Goal: Task Accomplishment & Management: Manage account settings

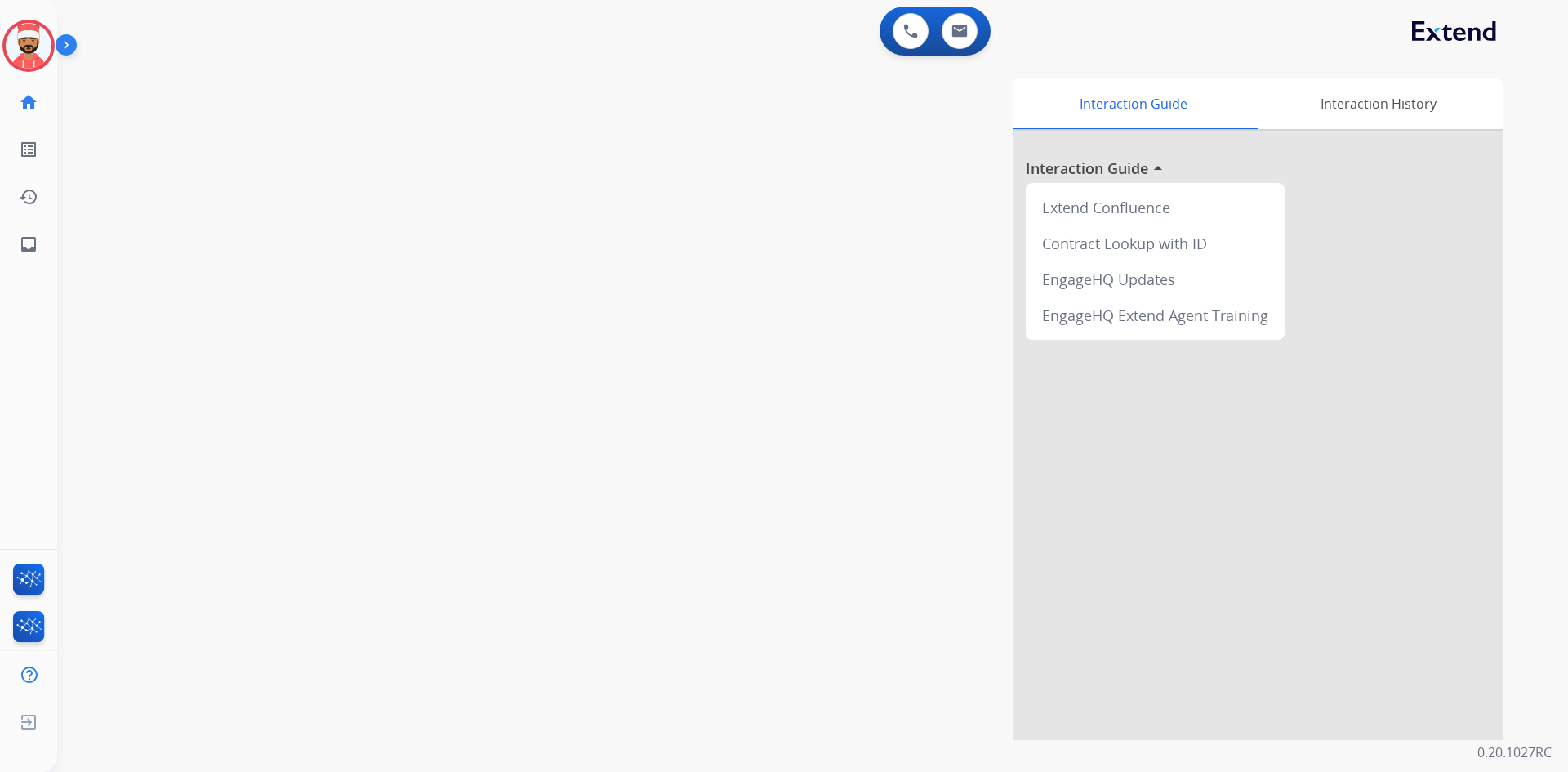
click at [73, 54] on img at bounding box center [69, 49] width 28 height 31
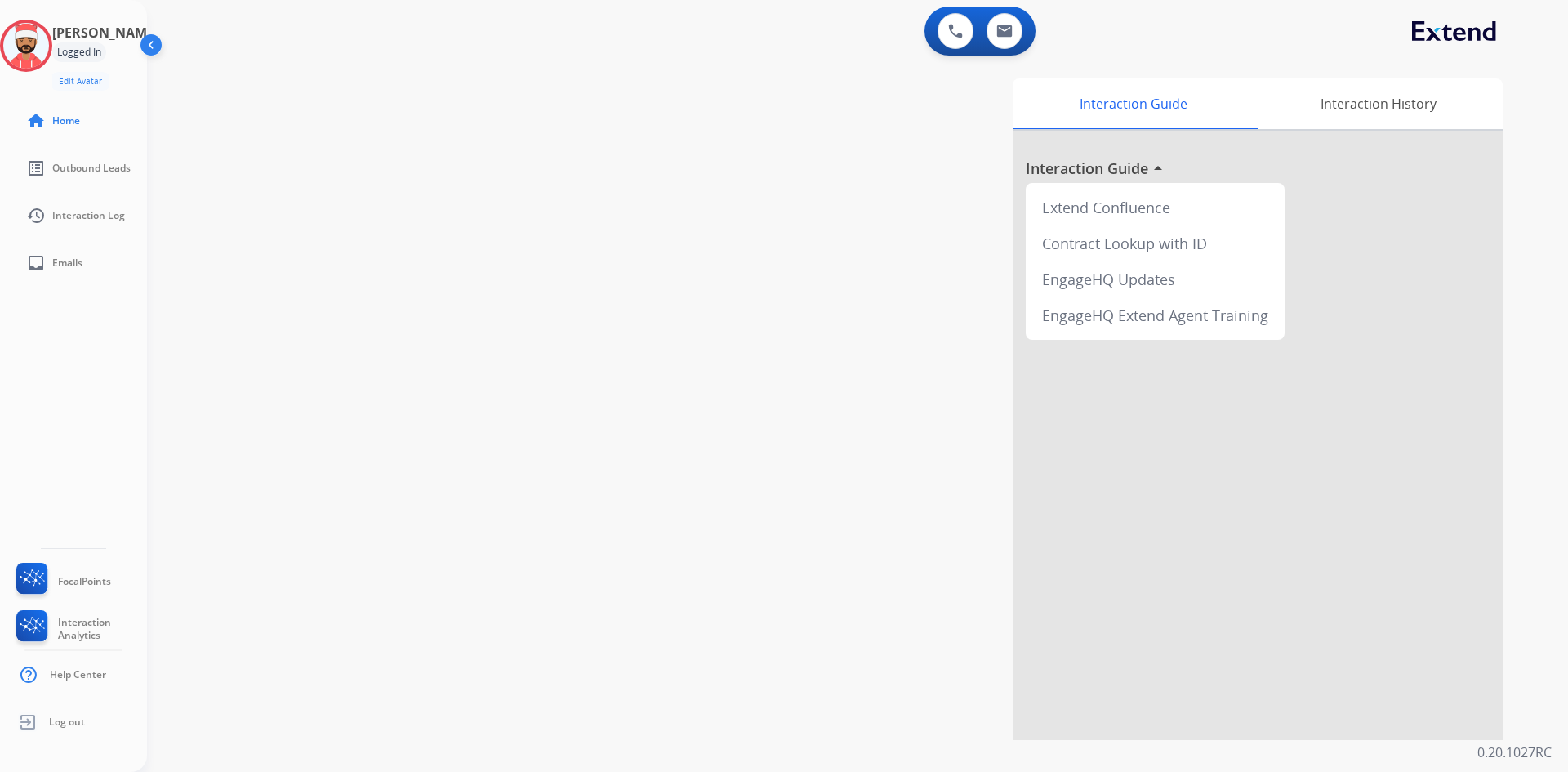
click at [104, 61] on div "Logged In" at bounding box center [79, 51] width 54 height 19
click at [49, 55] on img at bounding box center [27, 46] width 46 height 46
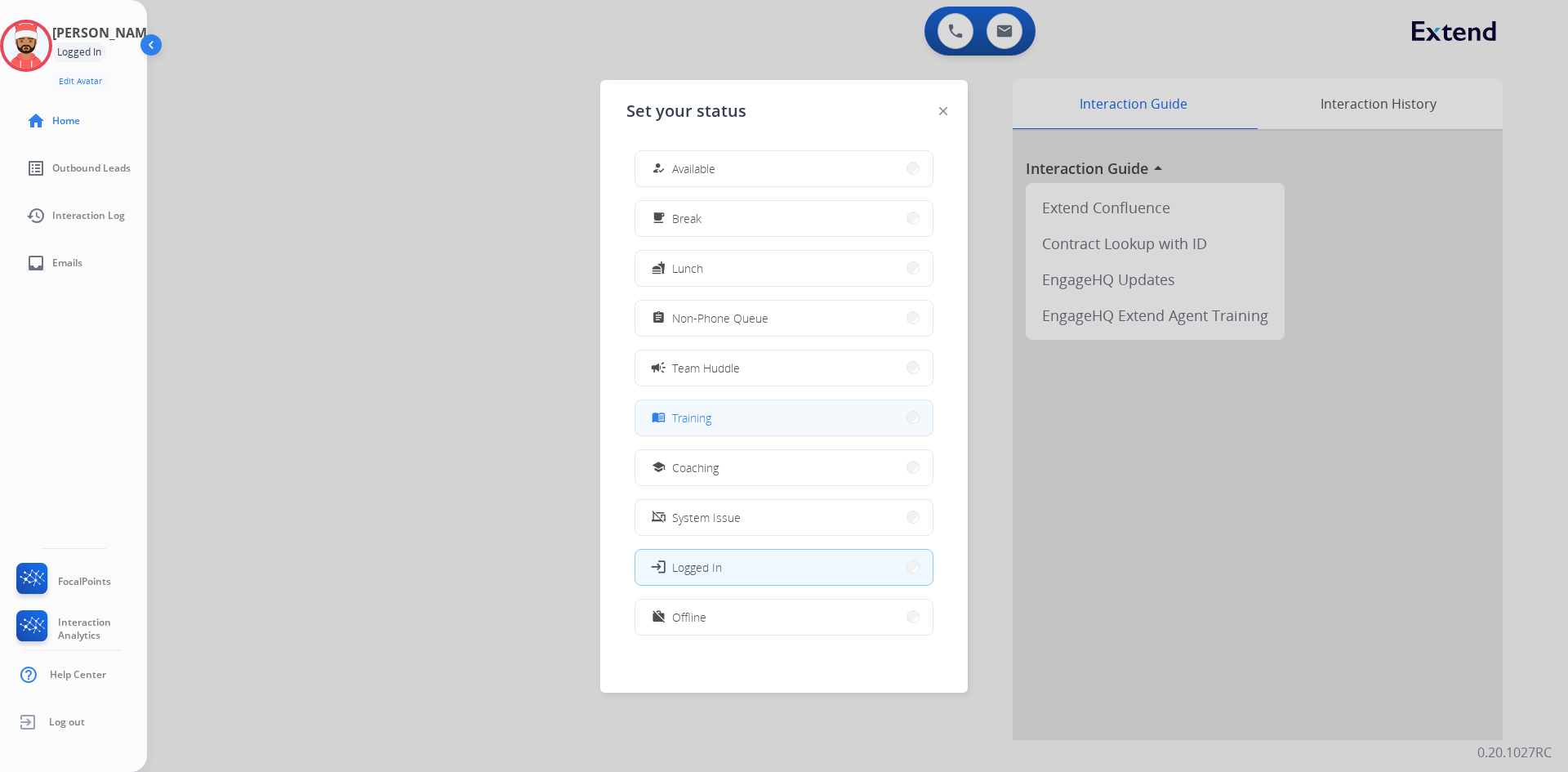
click at [712, 425] on span "Training" at bounding box center [692, 418] width 39 height 17
